Goal: Transaction & Acquisition: Purchase product/service

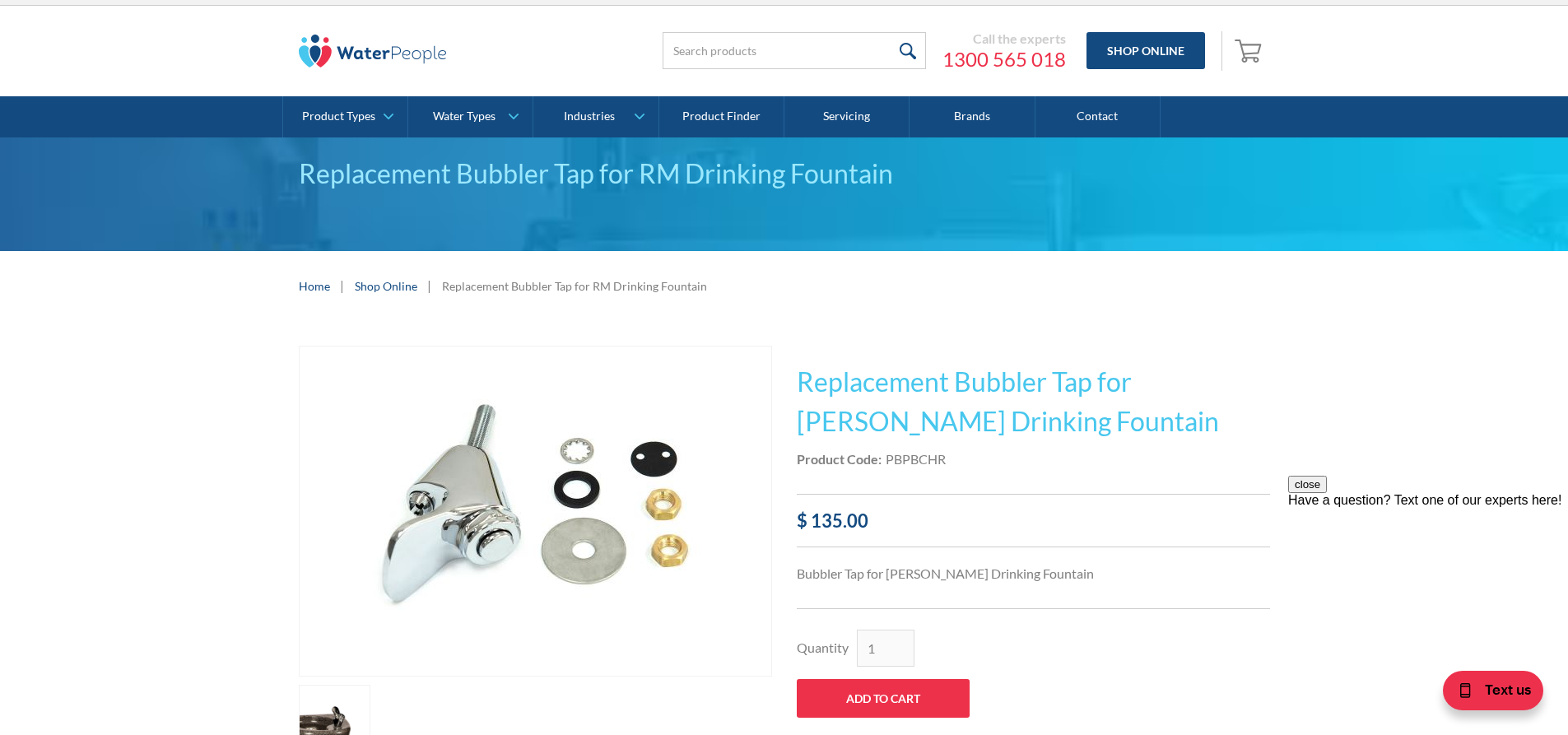
scroll to position [12, 0]
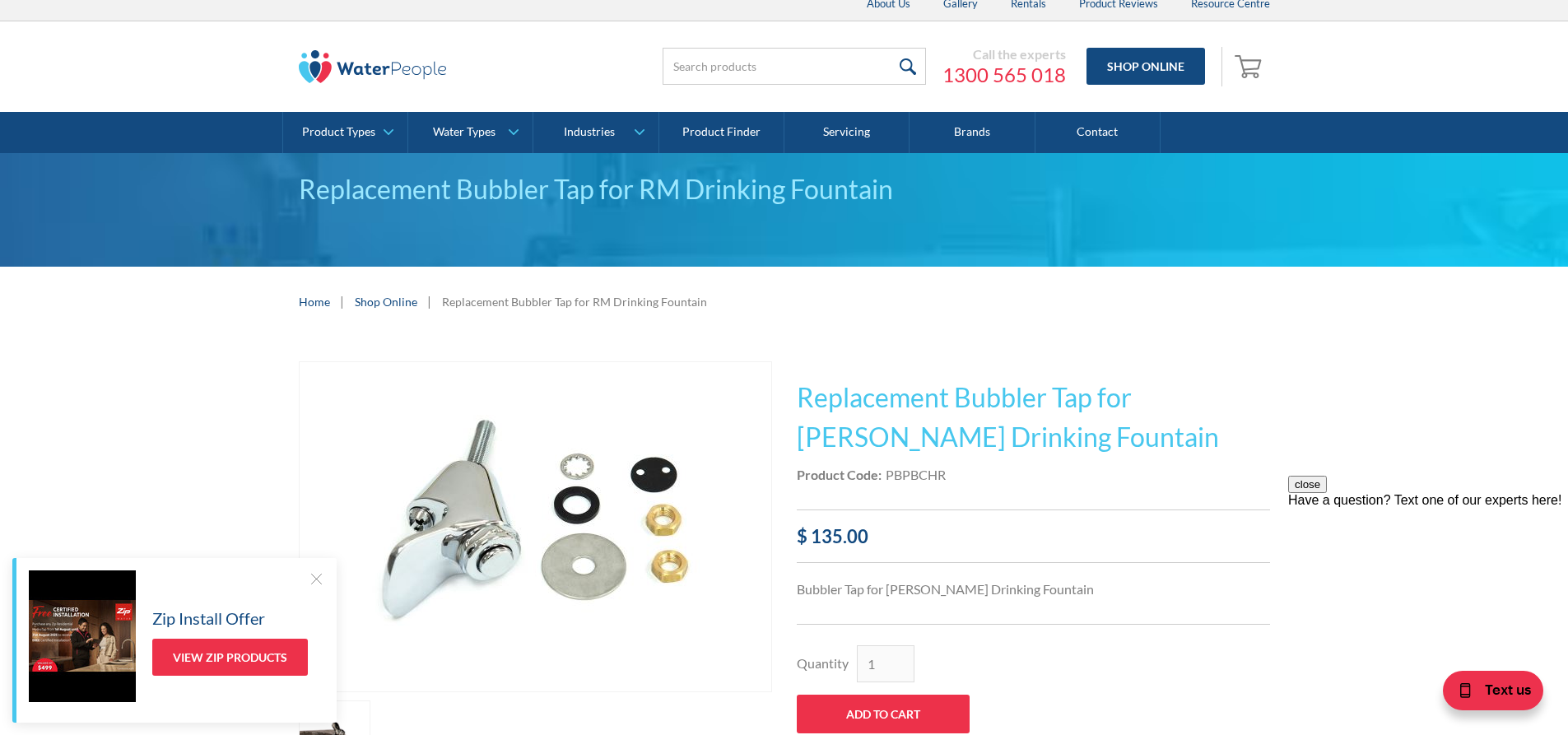
drag, startPoint x: 1574, startPoint y: 221, endPoint x: 1538, endPoint y: 226, distance: 36.3
click at [1538, 226] on html "Christmas Trading Dates: Office Closes Friday December 24th. Open Tuesday Janua…" at bounding box center [784, 355] width 1568 height 735
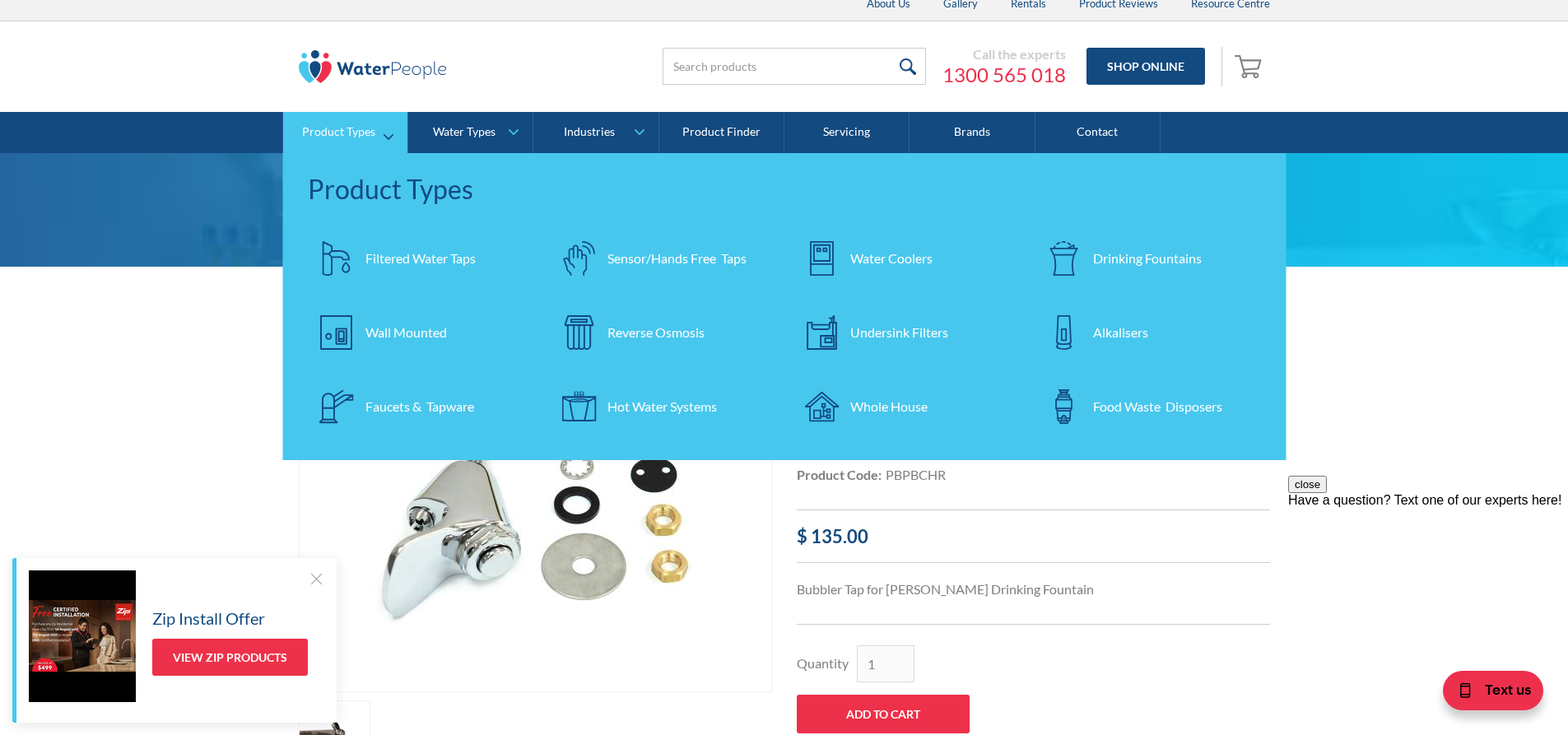
click at [1125, 253] on div "Drinking Fountains" at bounding box center [1147, 258] width 108 height 20
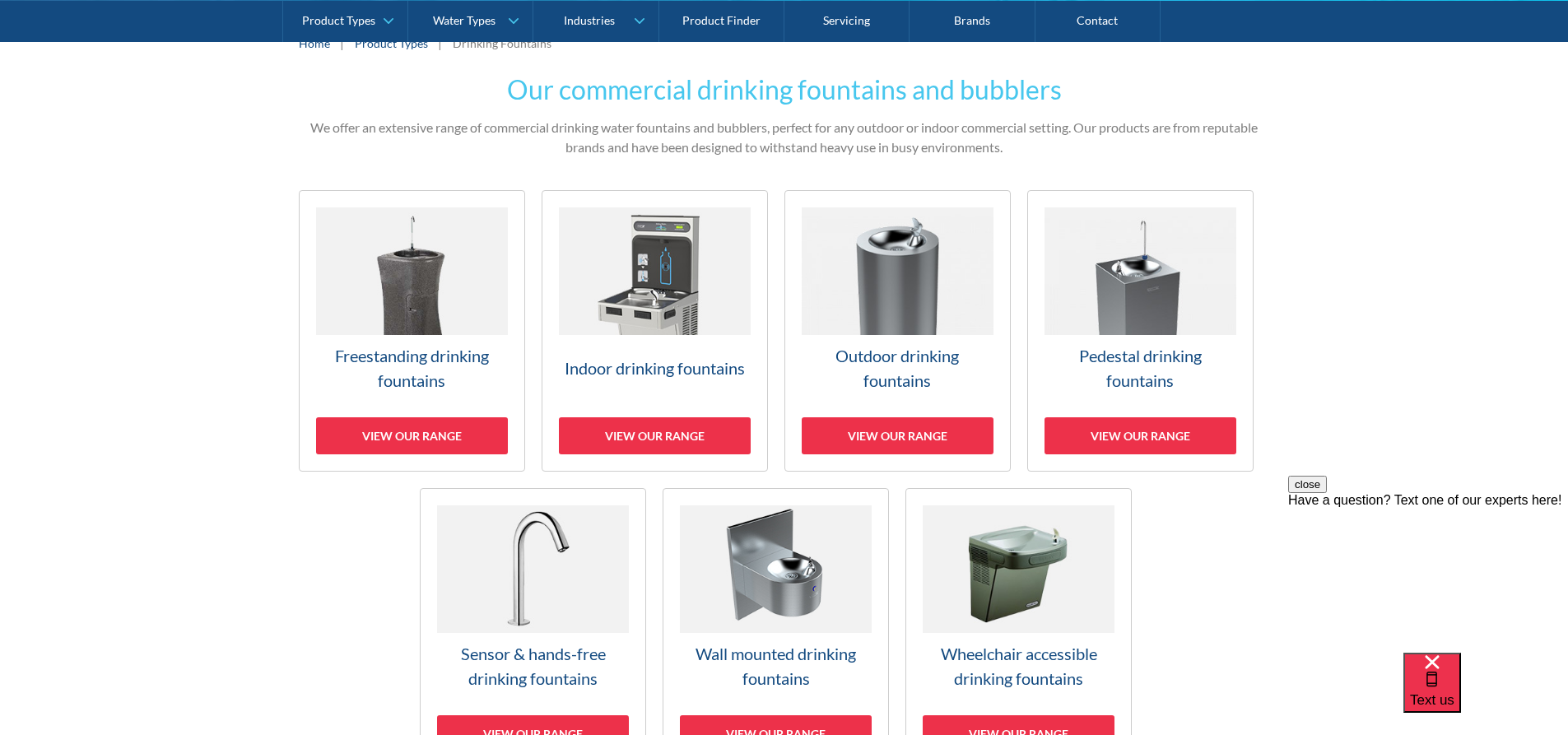
scroll to position [329, 0]
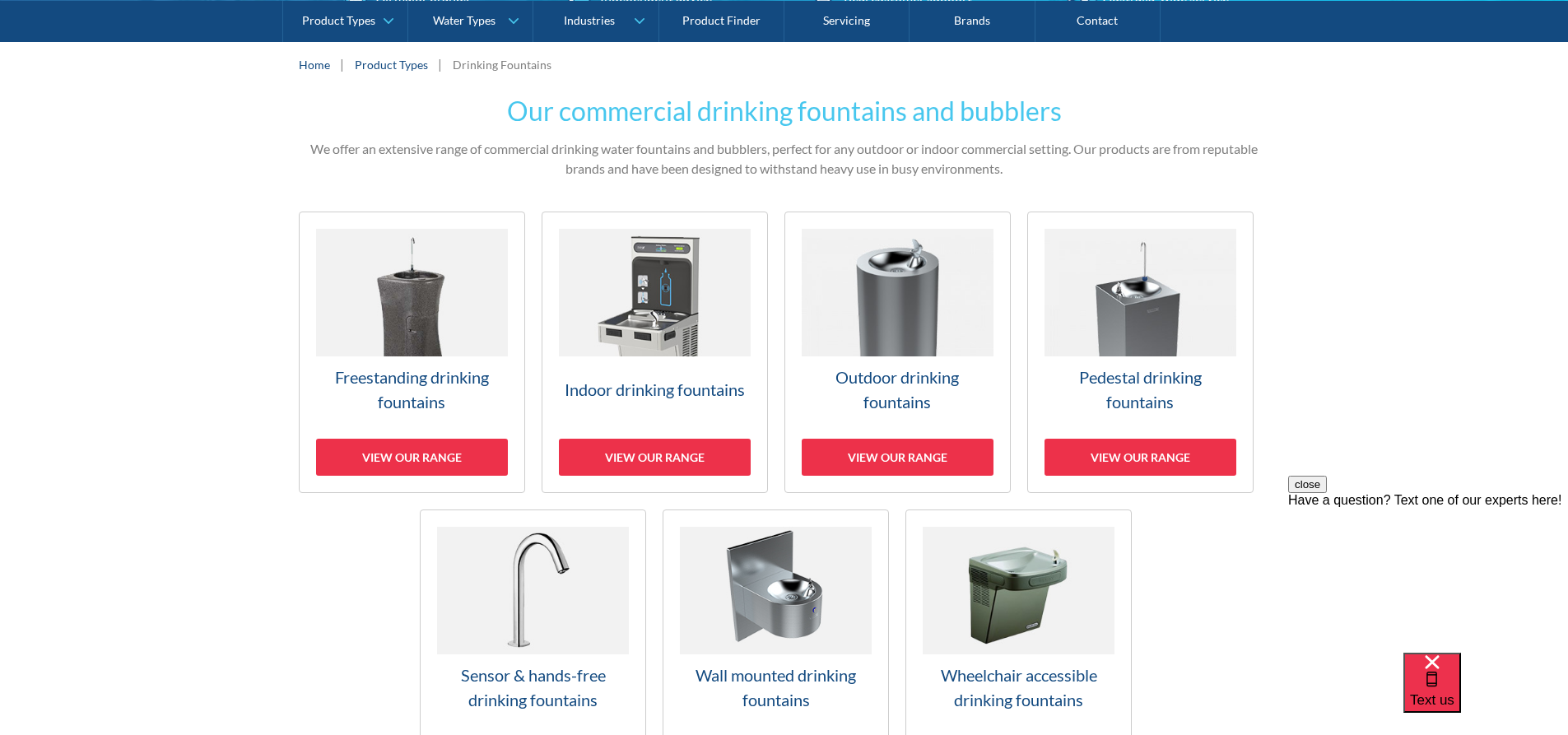
click at [418, 354] on img at bounding box center [412, 292] width 192 height 127
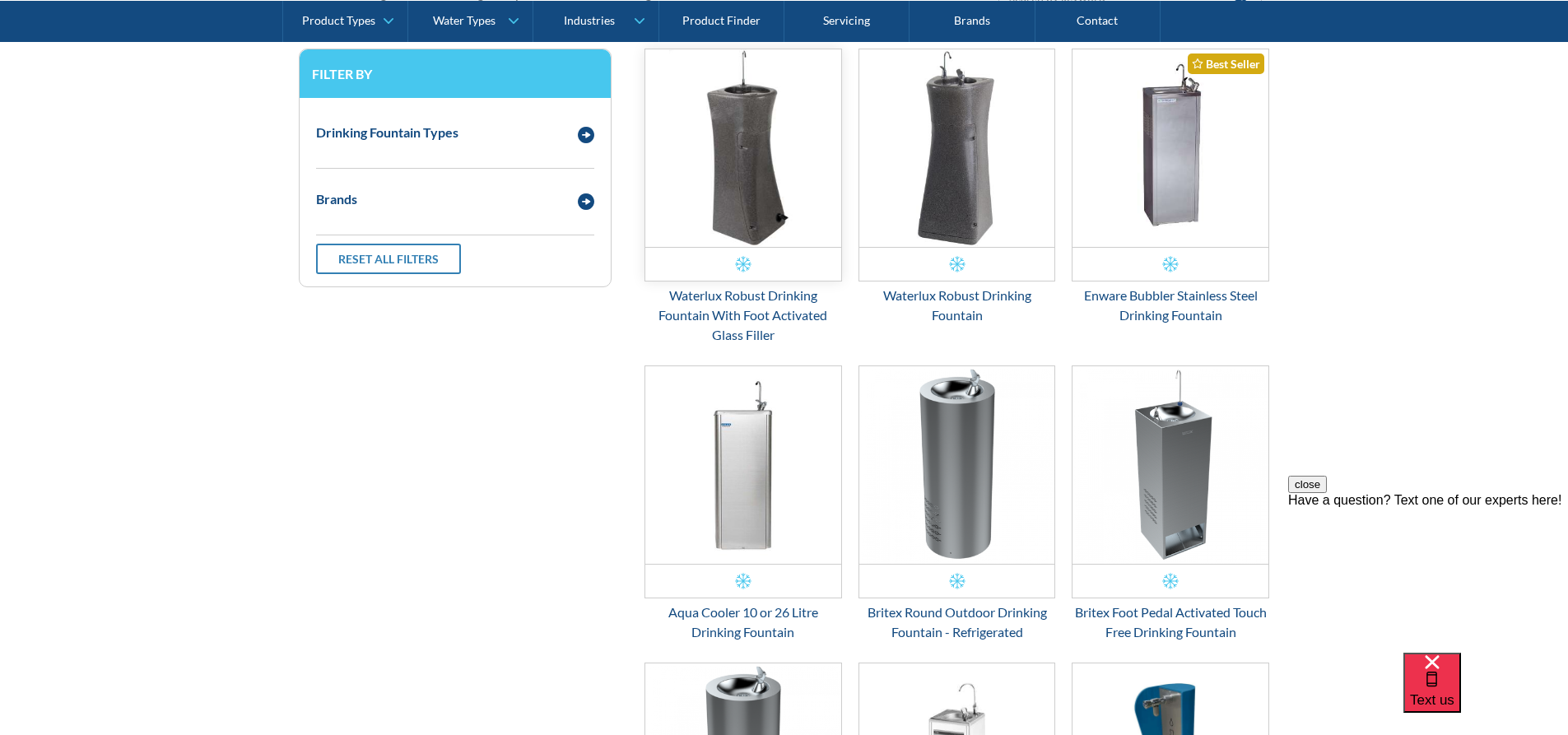
scroll to position [610, 0]
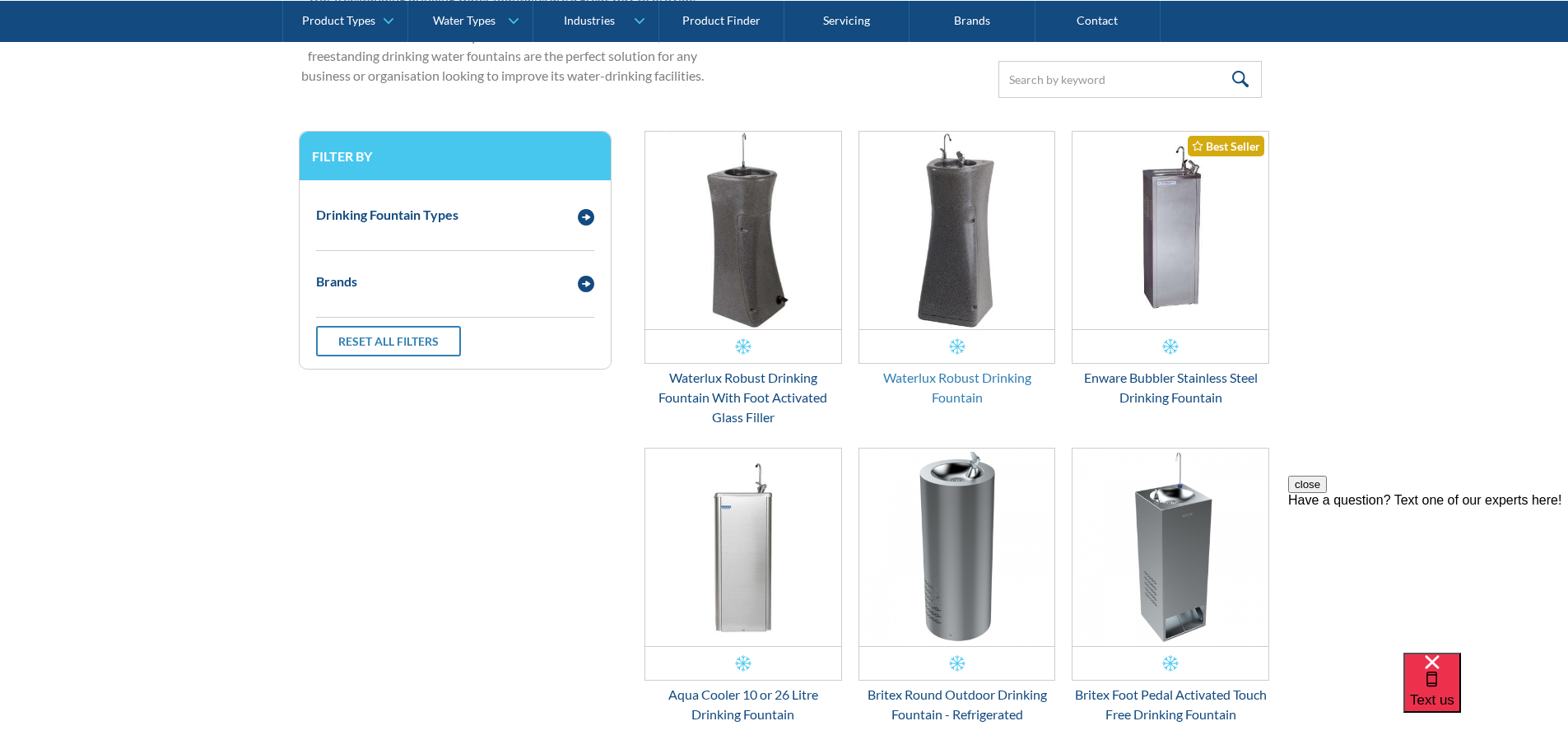
click at [938, 381] on div "Waterlux Robust Drinking Fountain" at bounding box center [957, 387] width 197 height 39
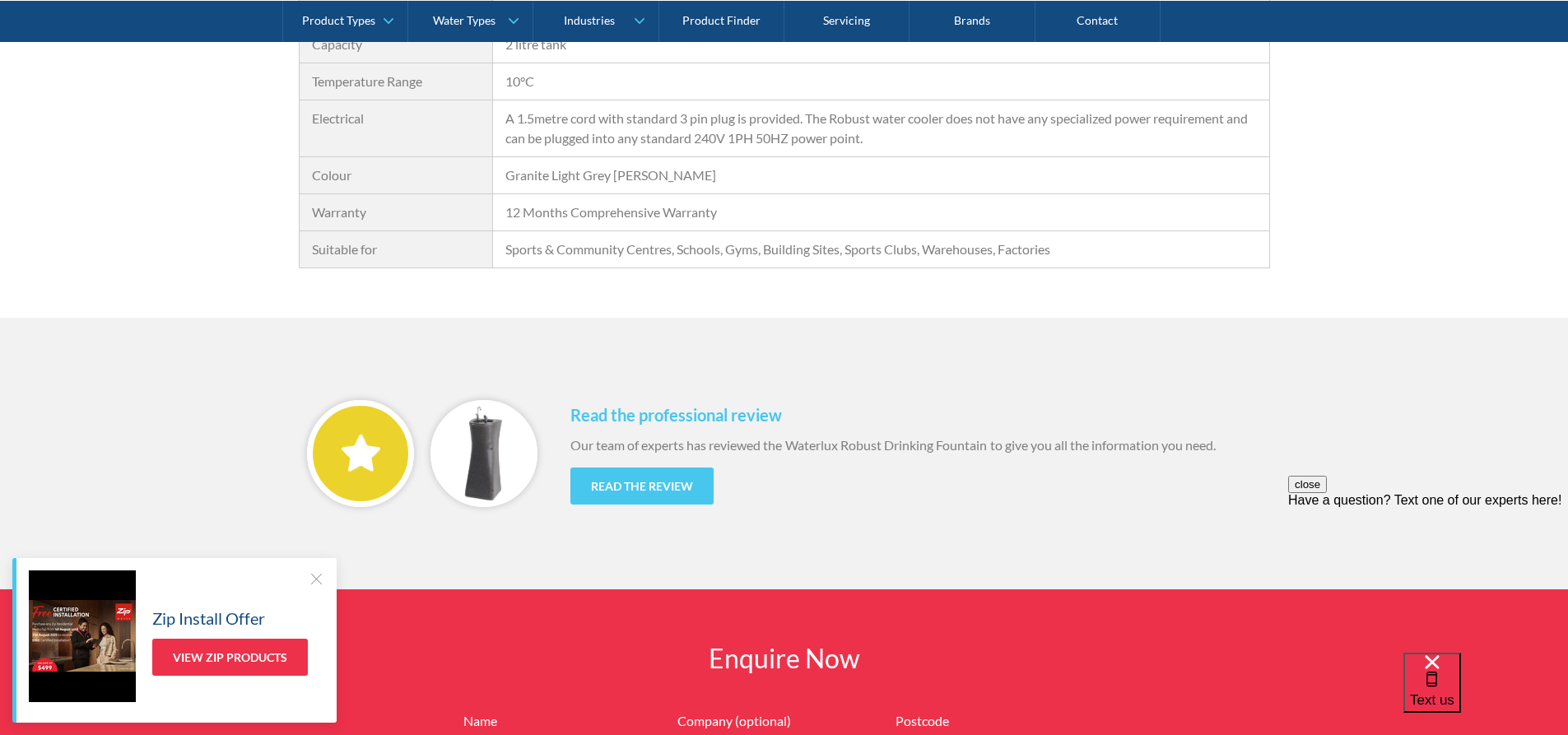
scroll to position [1563, 0]
